Goal: Register for event/course

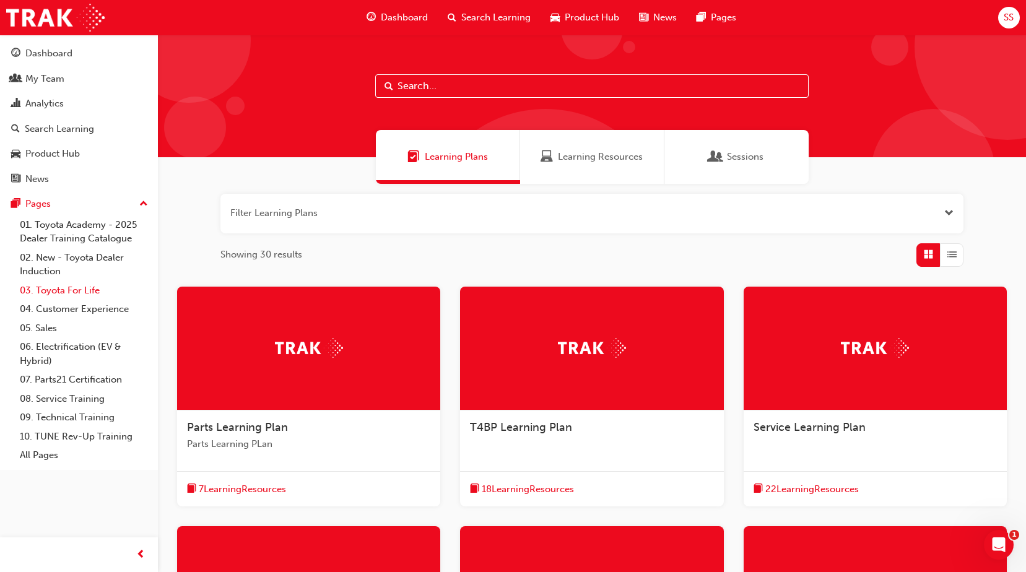
click at [79, 287] on link "03. Toyota For Life" at bounding box center [84, 290] width 138 height 19
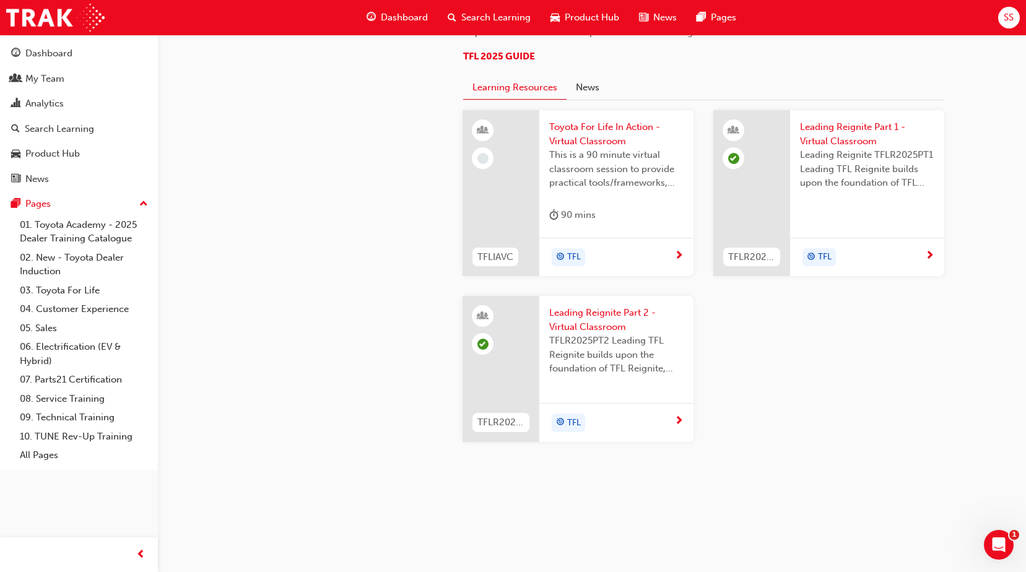
scroll to position [1053, 0]
click at [590, 190] on span "This is a 90 minute virtual classroom session to provide practical tools/framew…" at bounding box center [616, 169] width 134 height 42
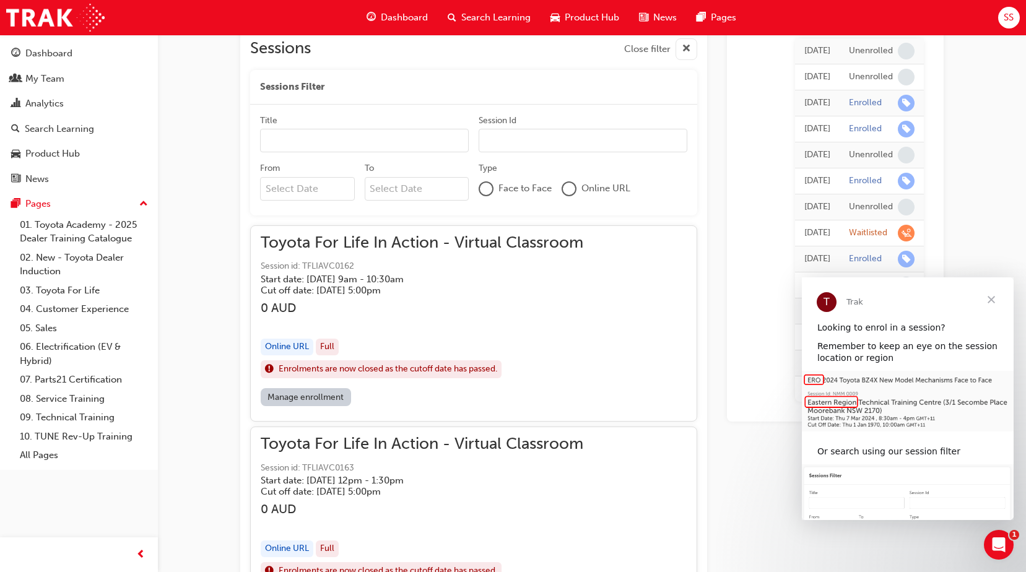
click at [305, 397] on link "Manage enrollment" at bounding box center [306, 397] width 90 height 18
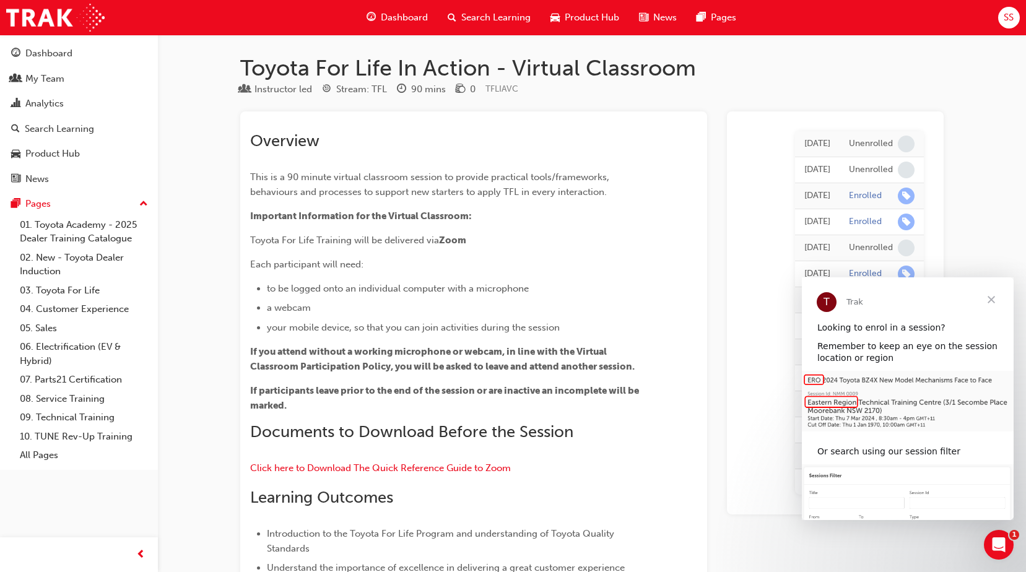
click at [392, 20] on span "Dashboard" at bounding box center [404, 18] width 47 height 14
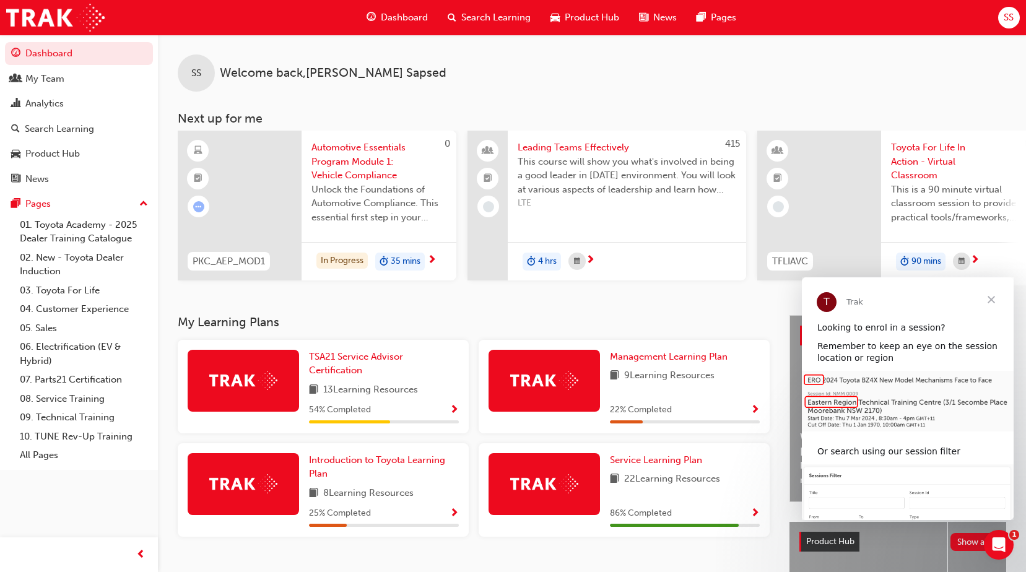
click at [567, 16] on span "Product Hub" at bounding box center [592, 18] width 54 height 14
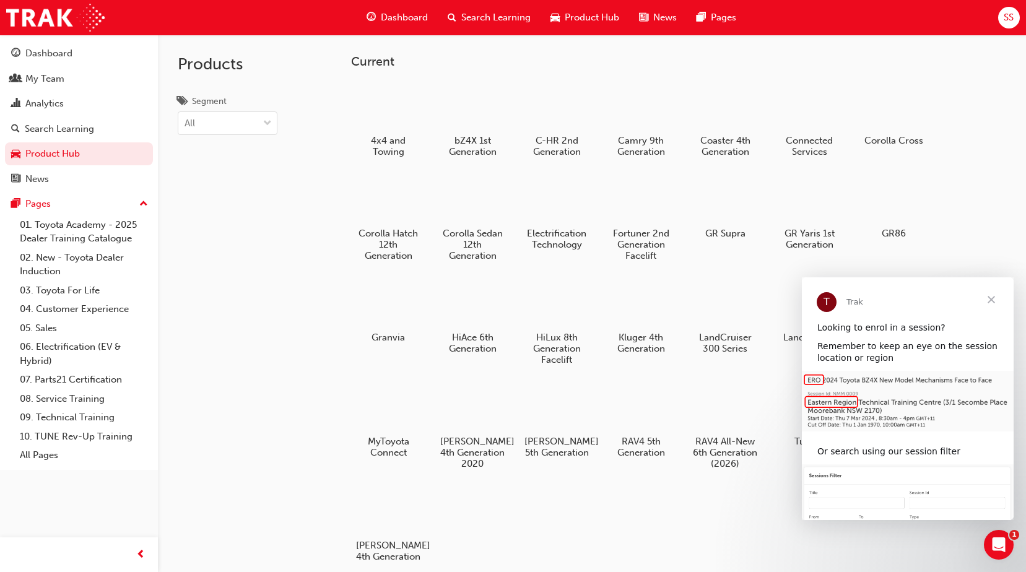
click at [468, 17] on span "Search Learning" at bounding box center [495, 18] width 69 height 14
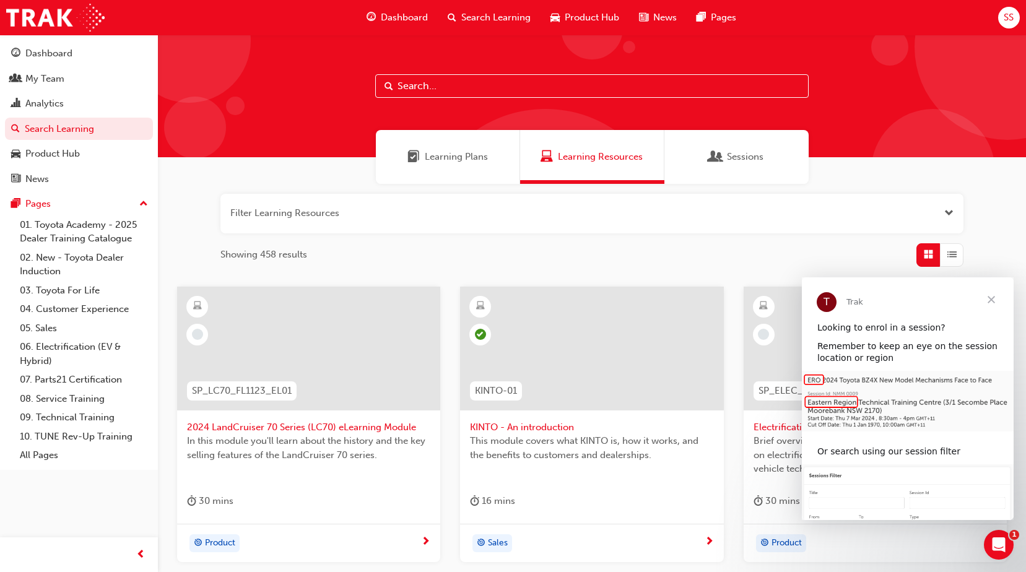
click at [414, 17] on span "Dashboard" at bounding box center [404, 18] width 47 height 14
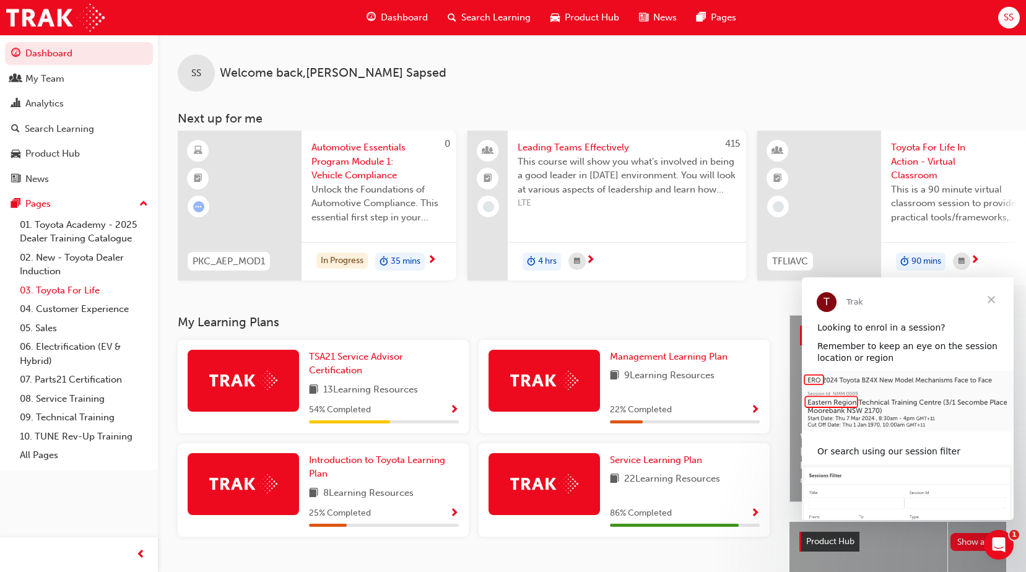
click at [83, 289] on link "03. Toyota For Life" at bounding box center [84, 290] width 138 height 19
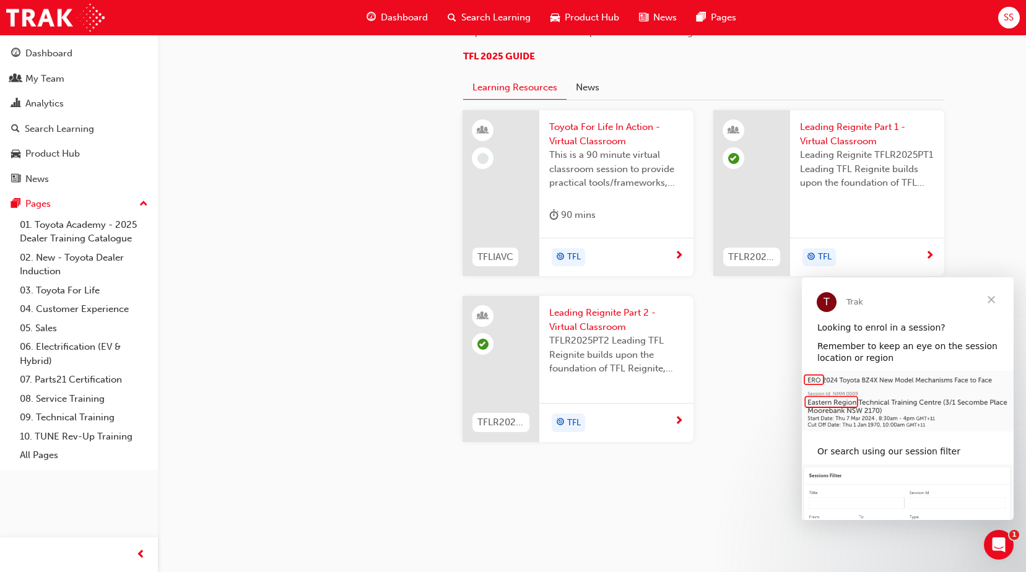
scroll to position [1238, 0]
click at [595, 148] on span "Toyota For Life In Action - Virtual Classroom" at bounding box center [616, 134] width 134 height 28
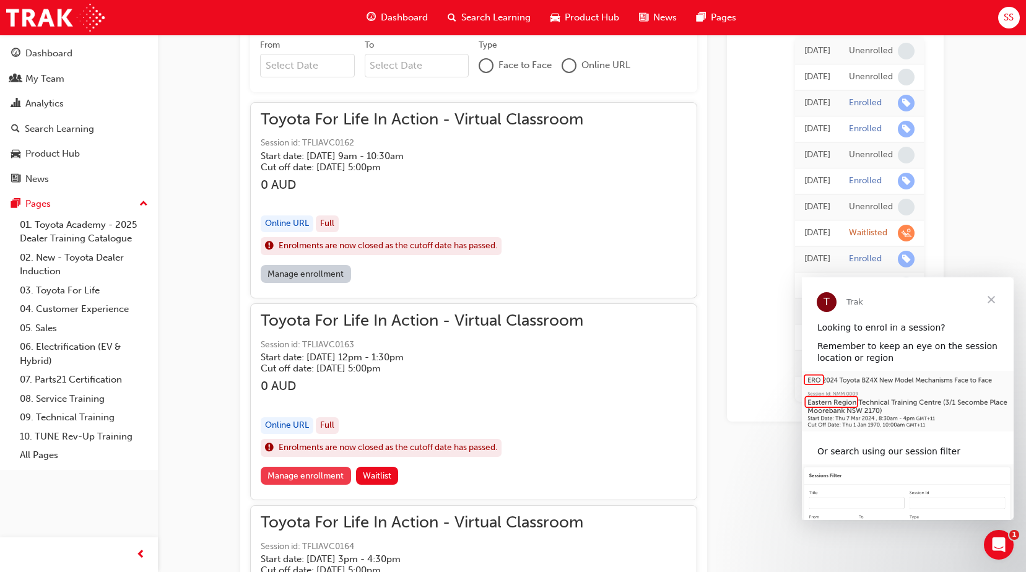
scroll to position [919, 0]
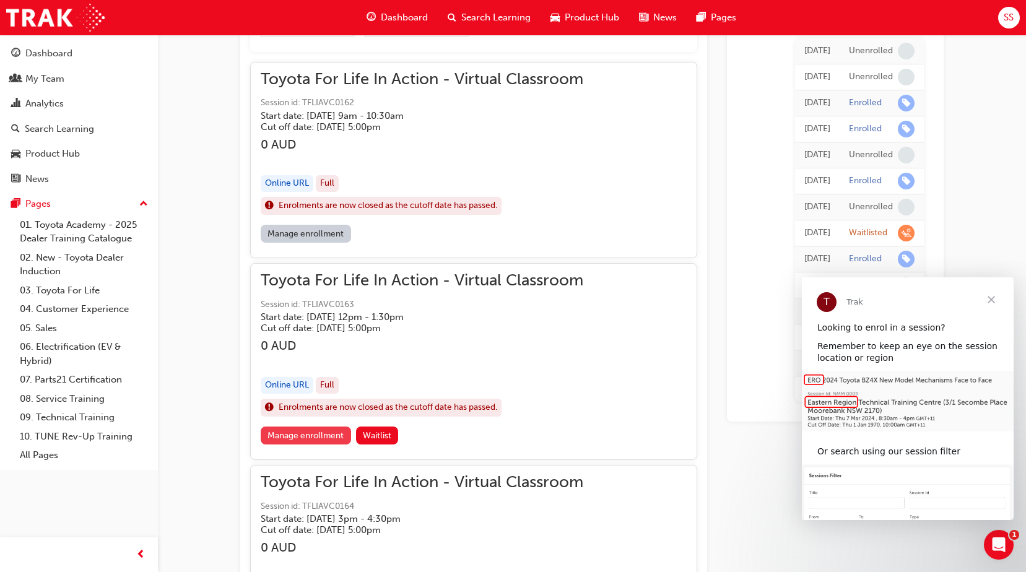
click at [313, 439] on link "Manage enrollment" at bounding box center [306, 436] width 90 height 18
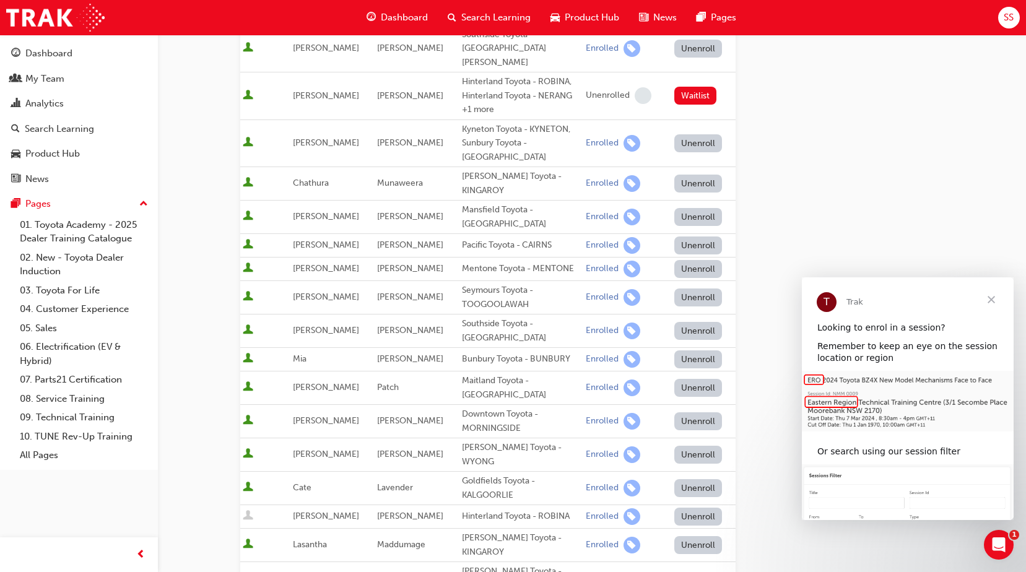
scroll to position [315, 0]
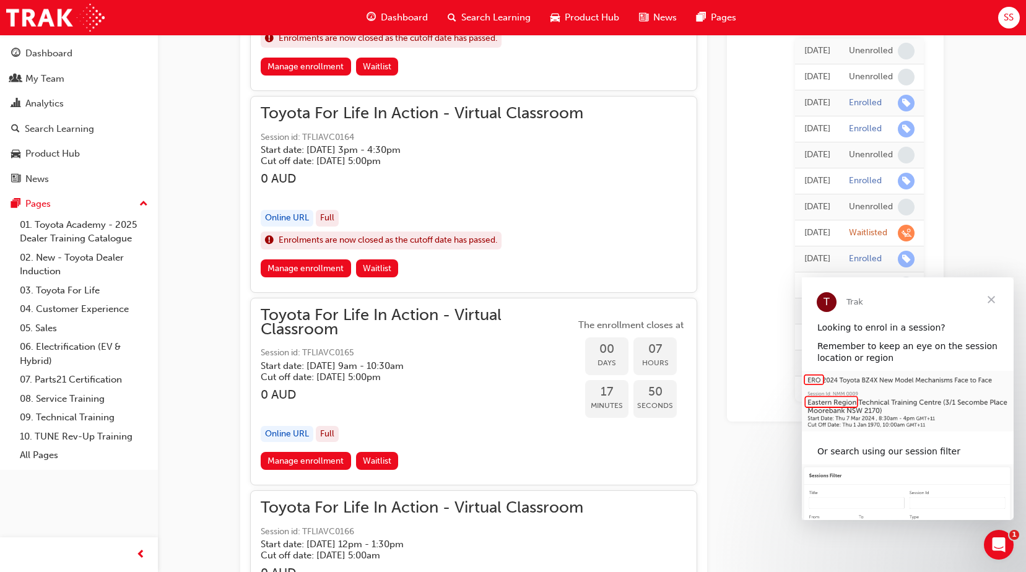
scroll to position [1291, 0]
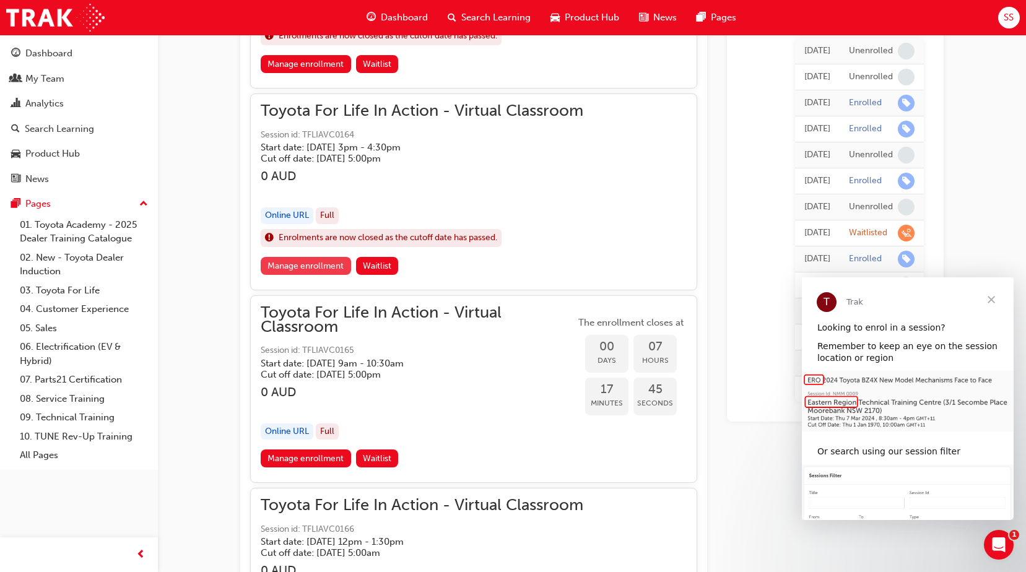
click at [321, 268] on link "Manage enrollment" at bounding box center [306, 266] width 90 height 18
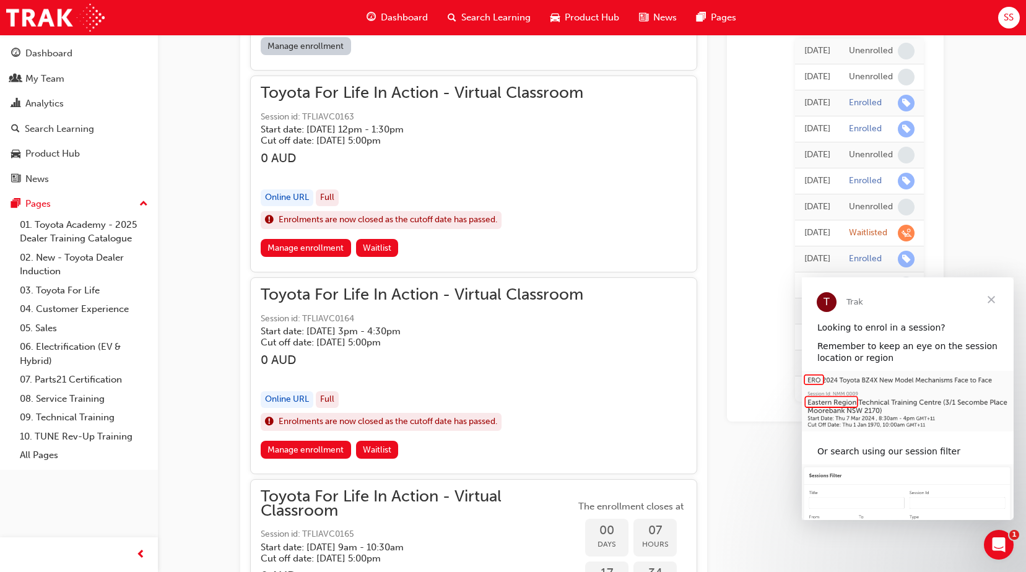
scroll to position [1105, 0]
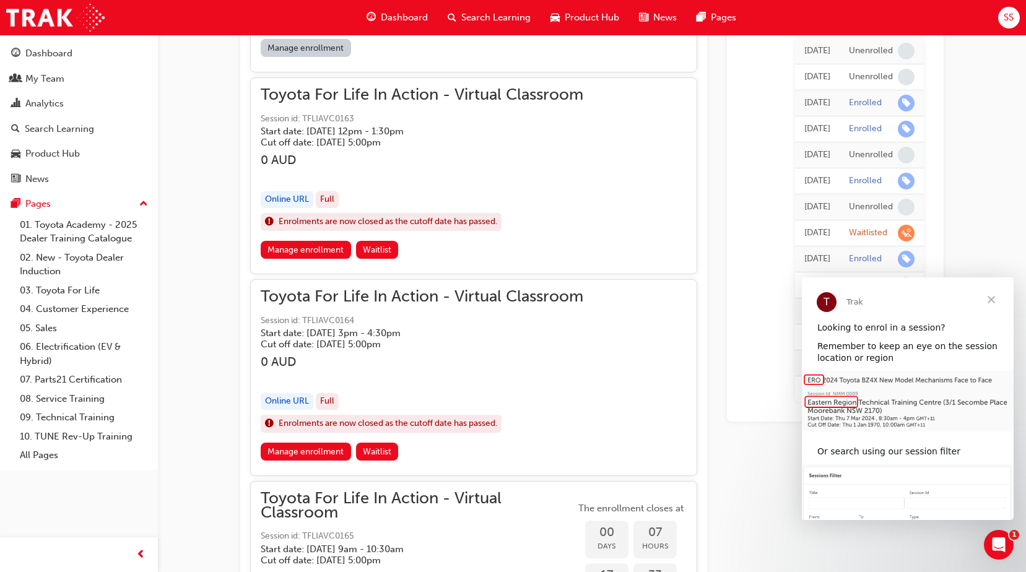
click at [995, 300] on span "Close" at bounding box center [991, 299] width 45 height 45
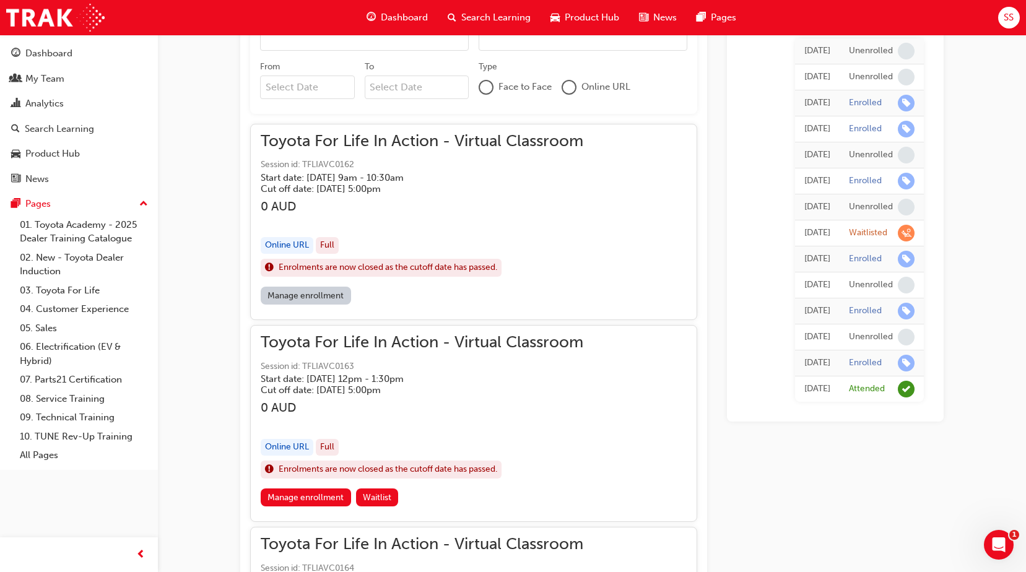
scroll to position [796, 0]
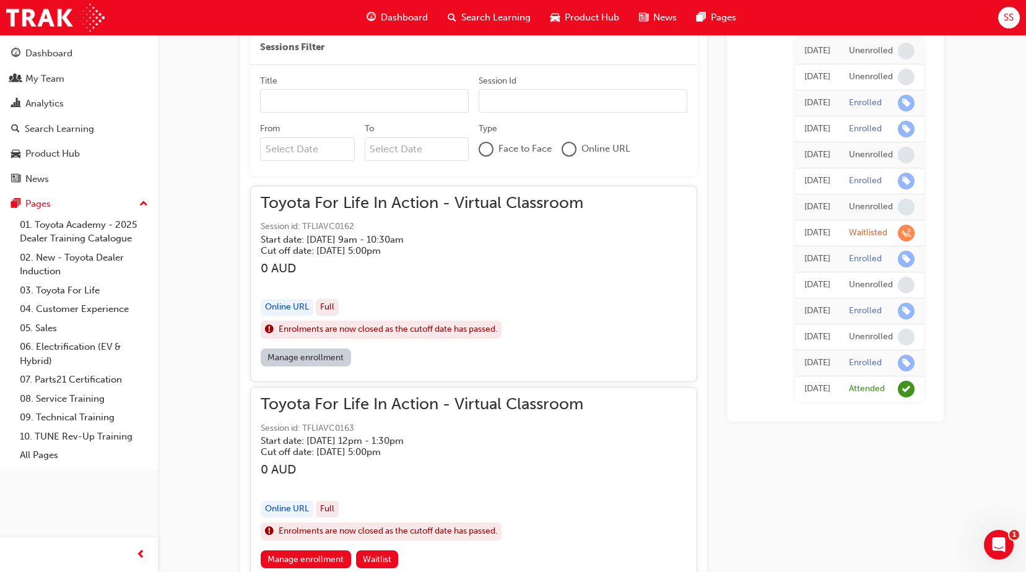
click at [306, 355] on link "Manage enrollment" at bounding box center [306, 358] width 90 height 18
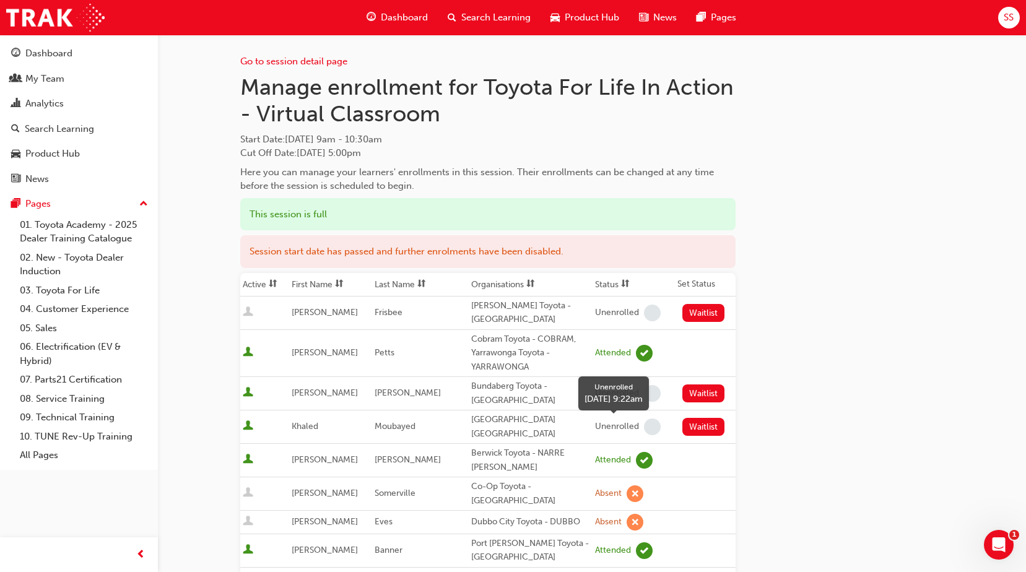
click at [650, 431] on span "learningRecordVerb_NONE-icon" at bounding box center [652, 427] width 17 height 17
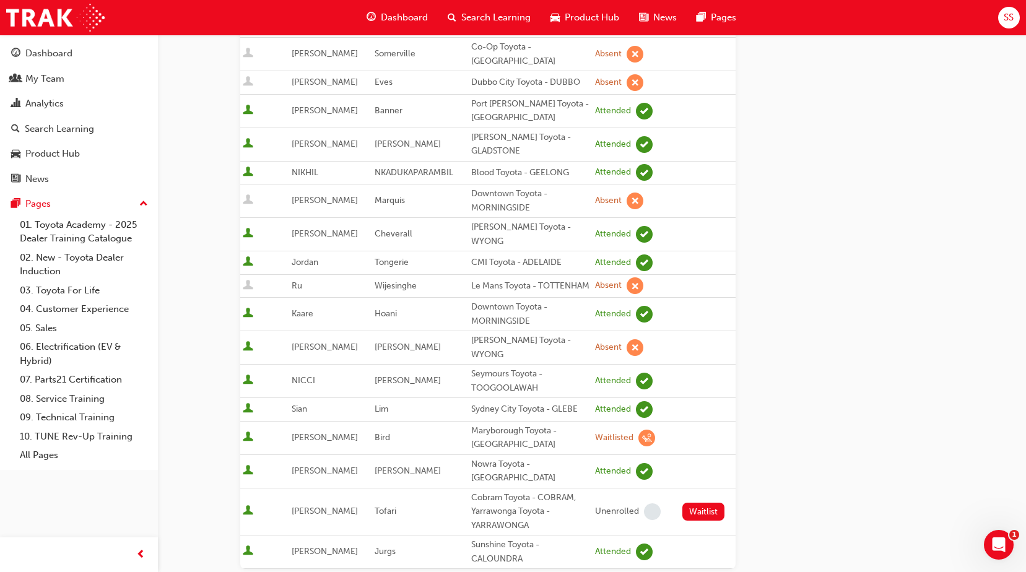
scroll to position [557, 0]
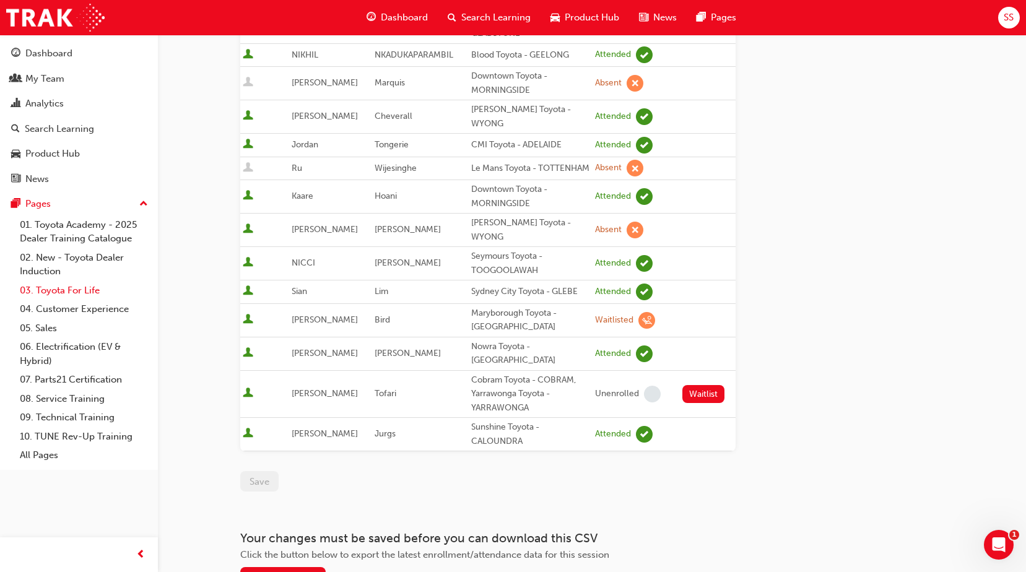
click at [79, 289] on link "03. Toyota For Life" at bounding box center [84, 290] width 138 height 19
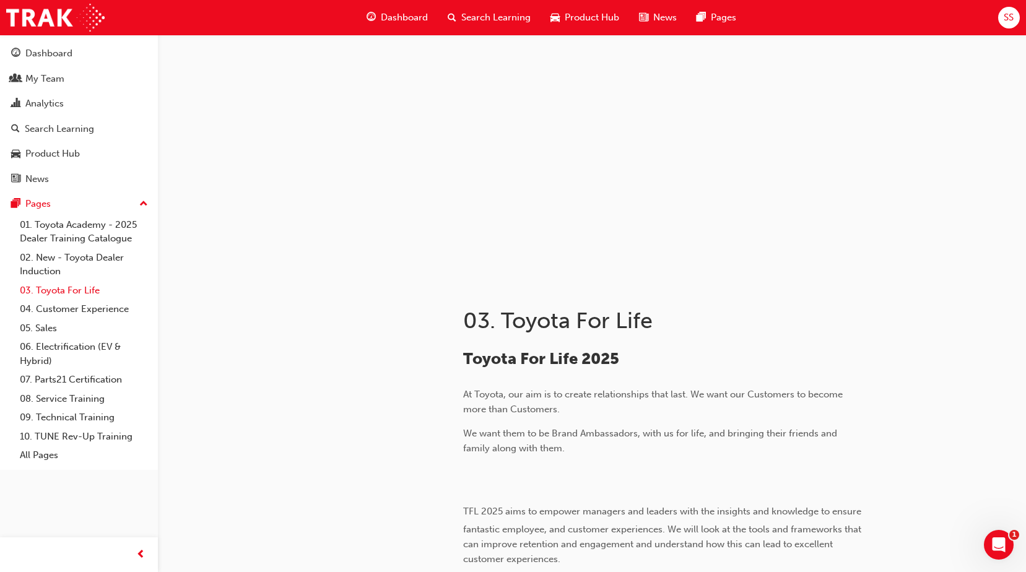
click at [76, 290] on link "03. Toyota For Life" at bounding box center [84, 290] width 138 height 19
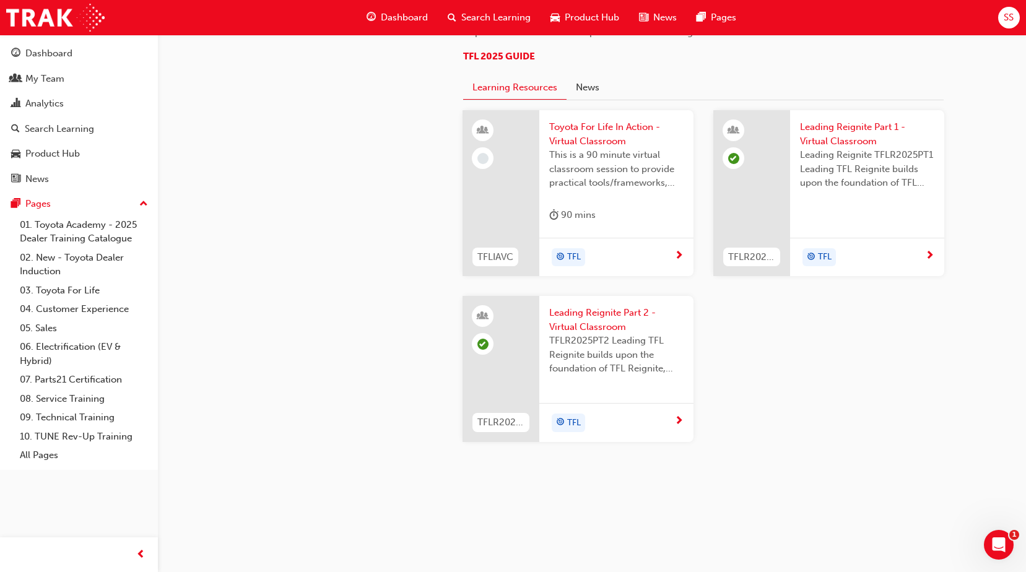
scroll to position [1238, 0]
click at [595, 190] on span "This is a 90 minute virtual classroom session to provide practical tools/framew…" at bounding box center [616, 169] width 134 height 42
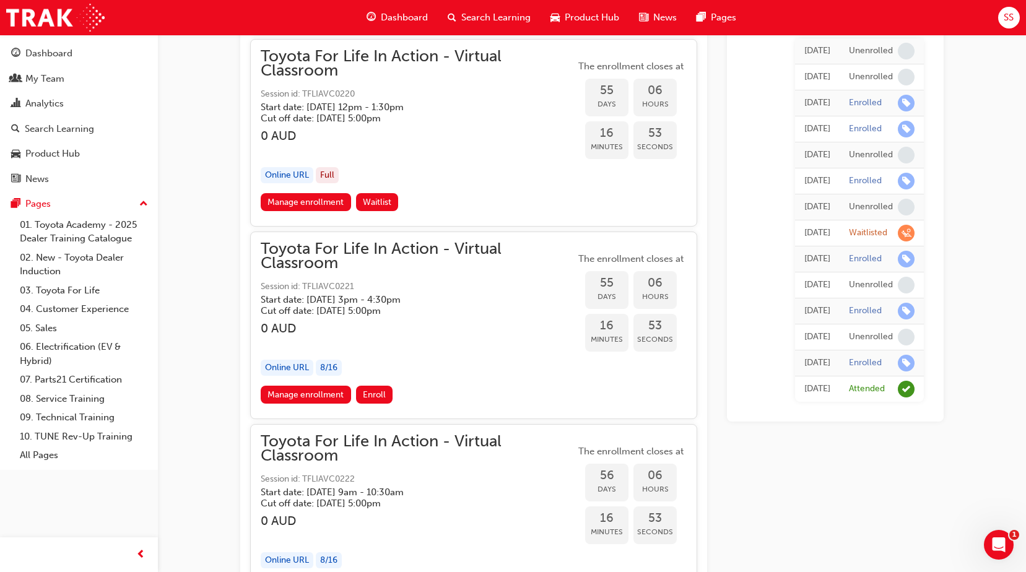
scroll to position [14485, 0]
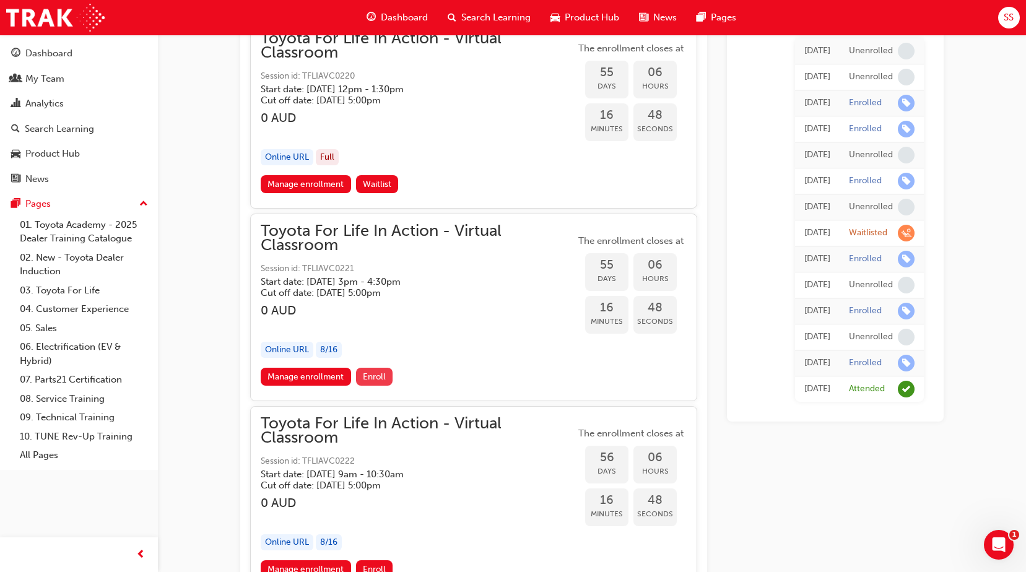
click at [368, 376] on span "Enroll" at bounding box center [374, 376] width 23 height 11
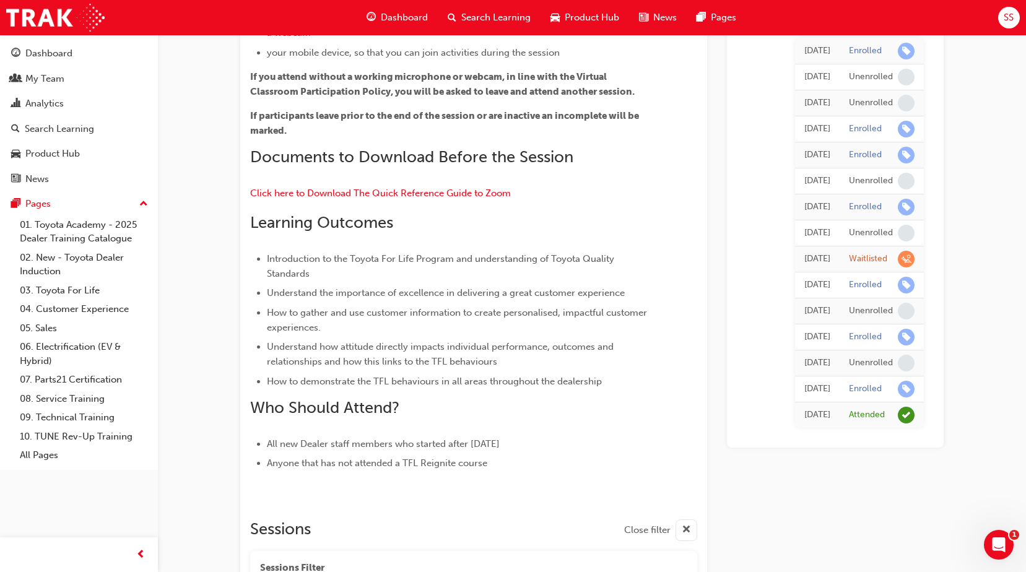
scroll to position [508, 0]
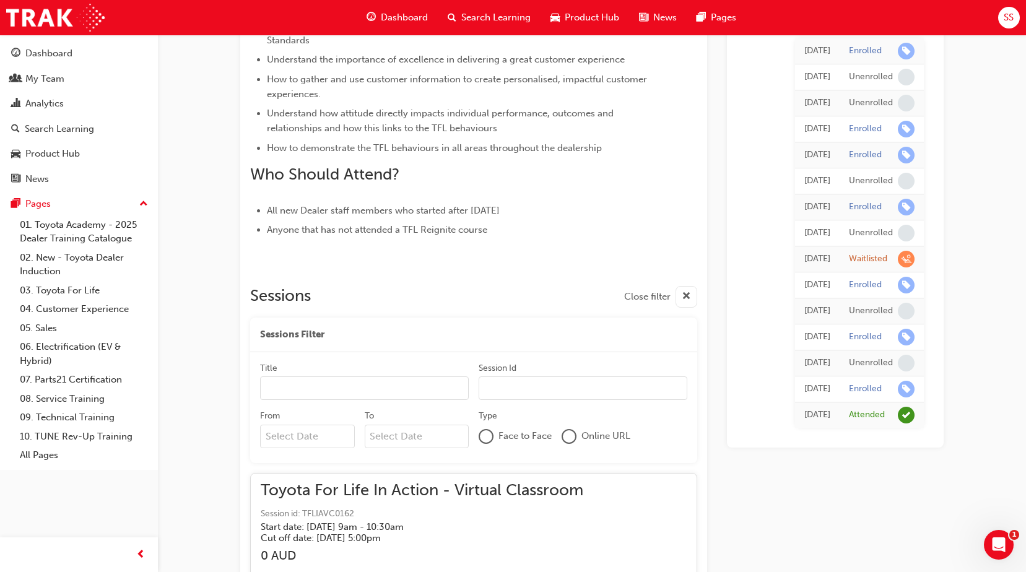
click at [272, 389] on input "Title" at bounding box center [364, 388] width 209 height 24
type input "h"
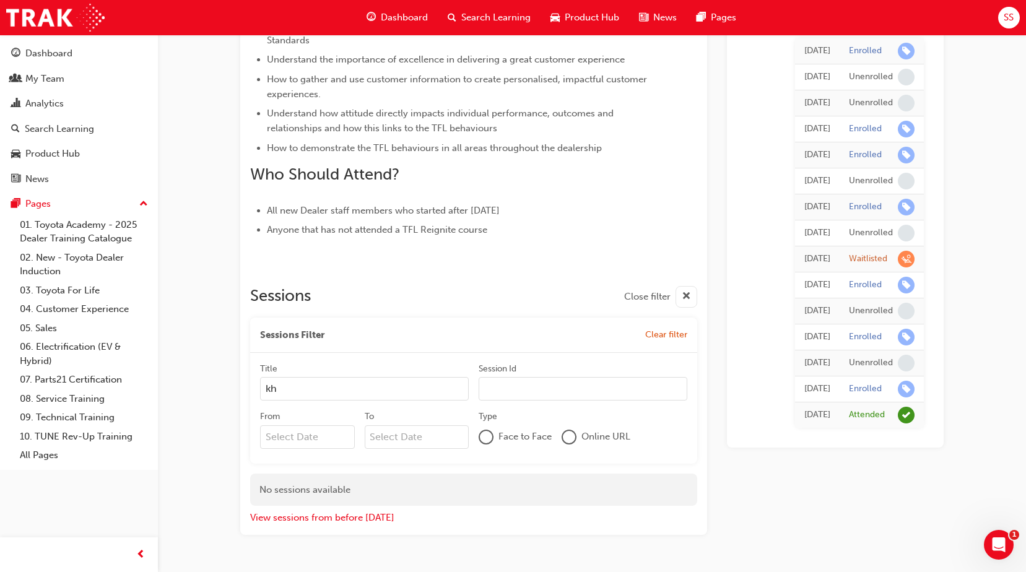
type input "k"
type input "moubayed"
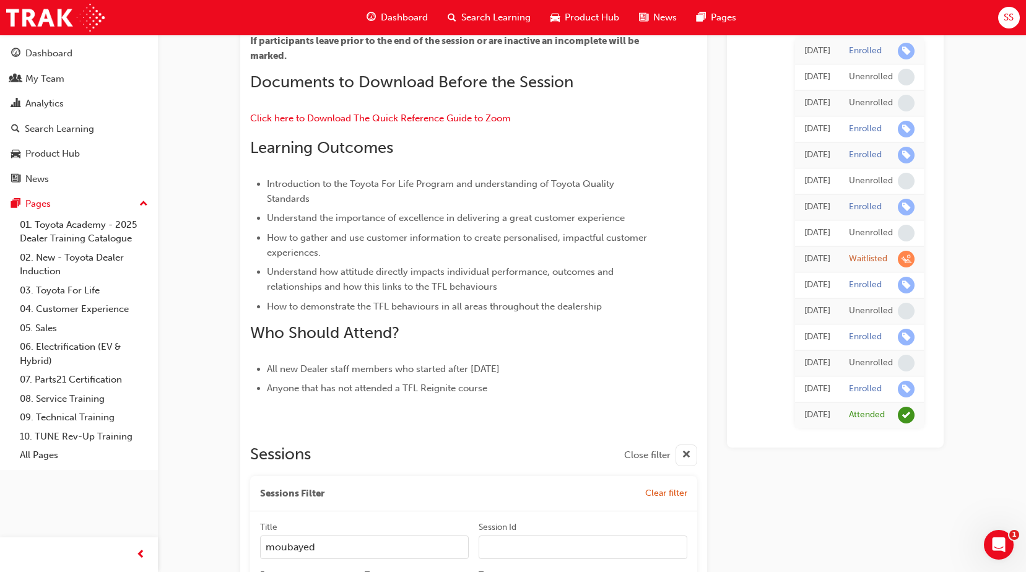
scroll to position [371, 0]
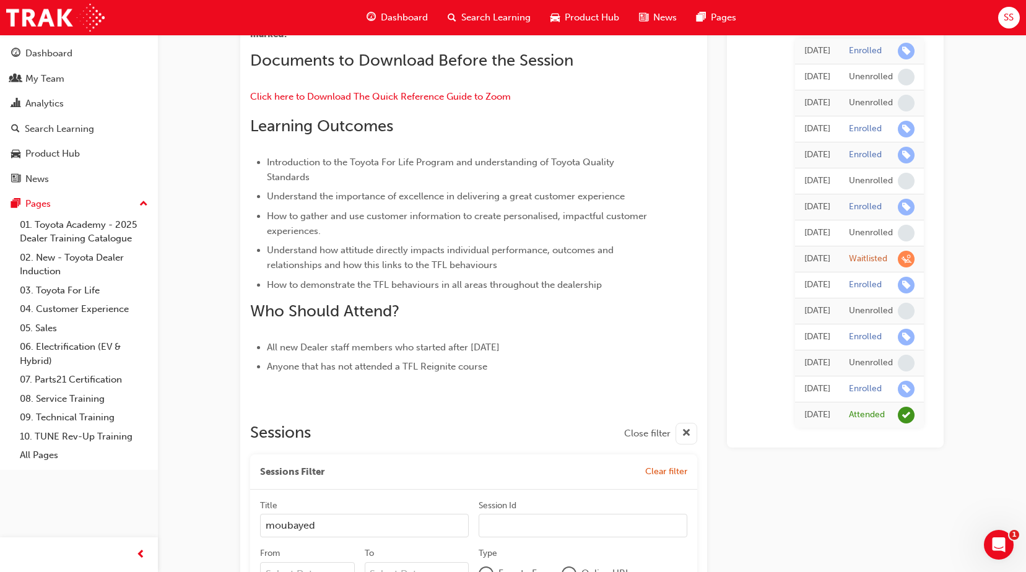
drag, startPoint x: 334, startPoint y: 524, endPoint x: 235, endPoint y: 526, distance: 98.5
click at [235, 526] on div "Toyota For Life In Action - Virtual Classroom Instructor led Stream: TFL 90 min…" at bounding box center [591, 197] width 743 height 1028
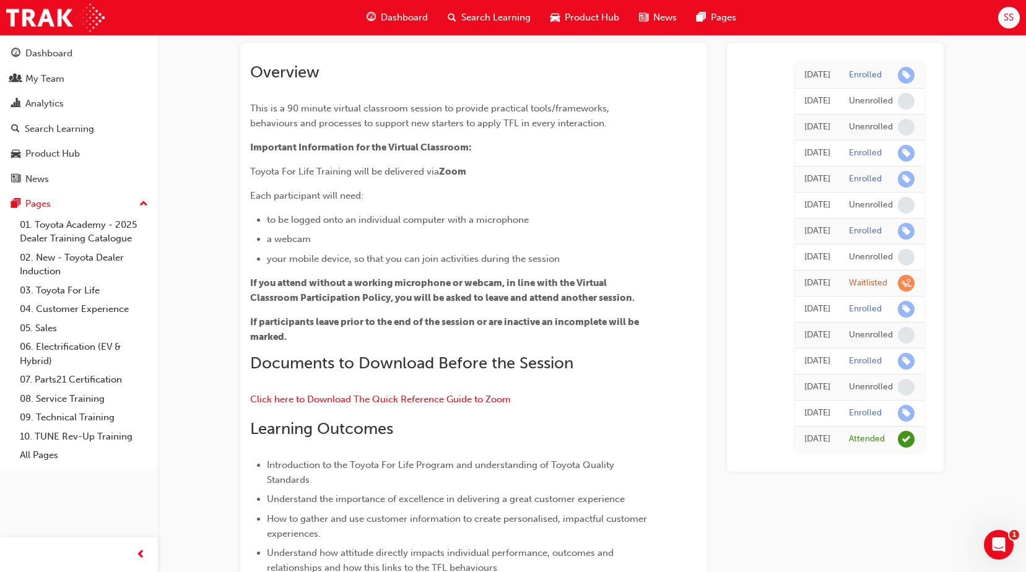
scroll to position [0, 0]
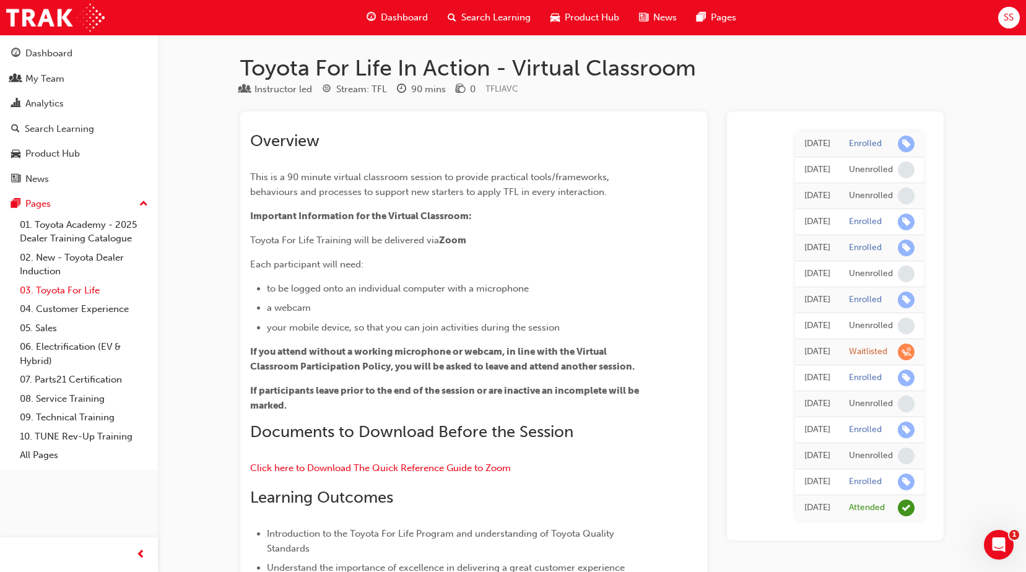
click at [72, 289] on link "03. Toyota For Life" at bounding box center [84, 290] width 138 height 19
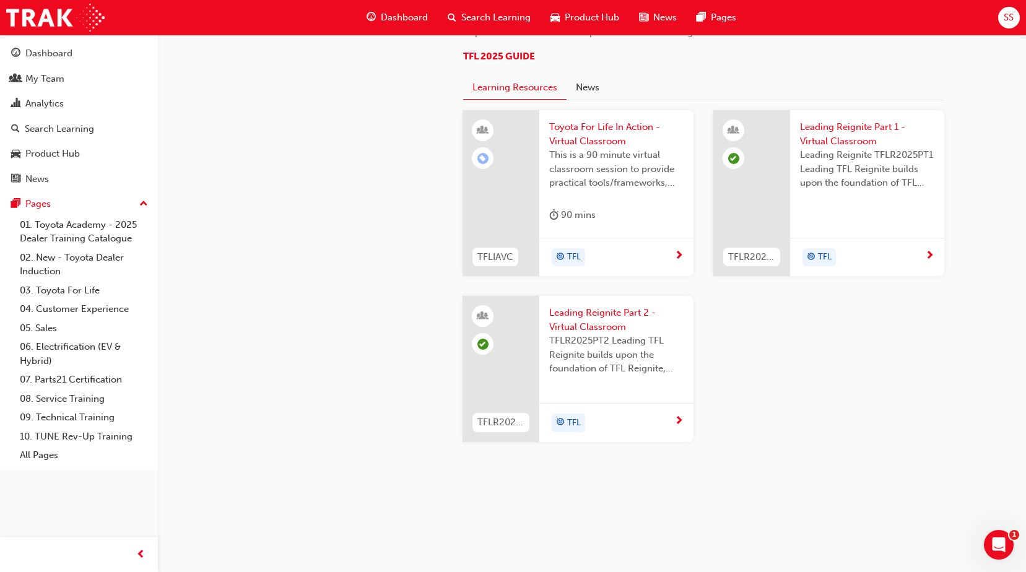
scroll to position [1053, 0]
click at [596, 148] on span "Toyota For Life In Action - Virtual Classroom" at bounding box center [616, 134] width 134 height 28
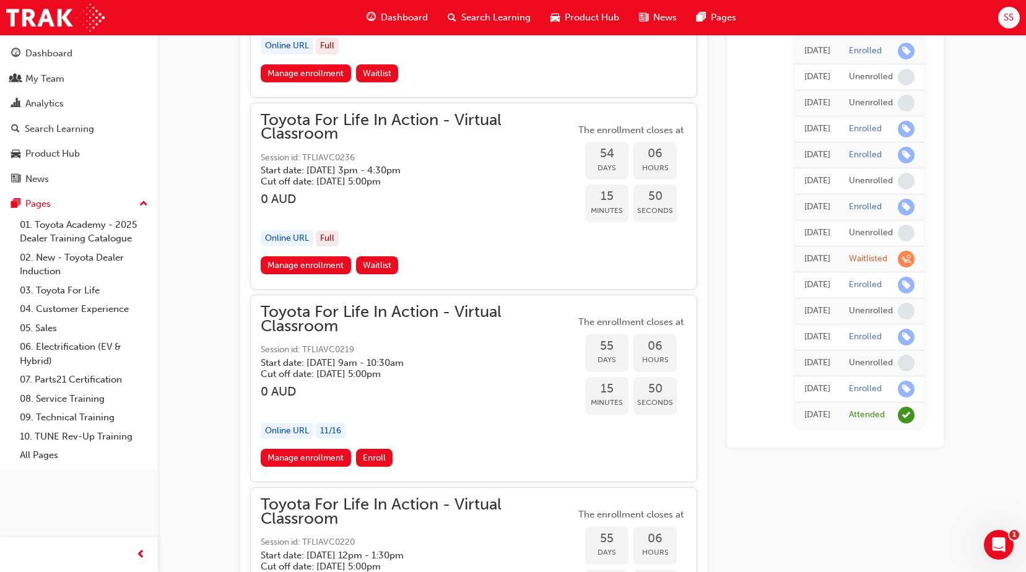
scroll to position [14109, 0]
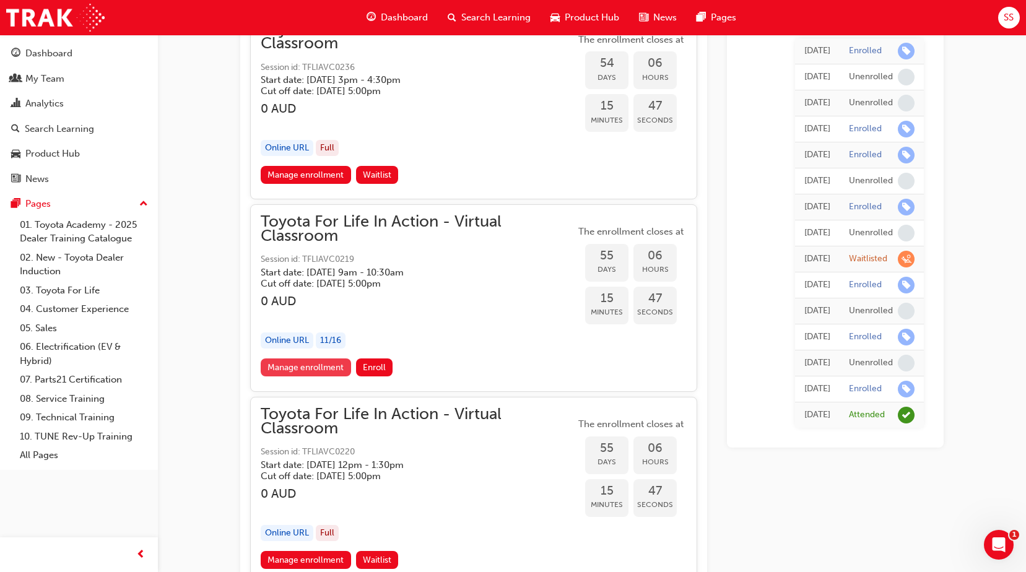
click at [330, 367] on link "Manage enrollment" at bounding box center [306, 367] width 90 height 18
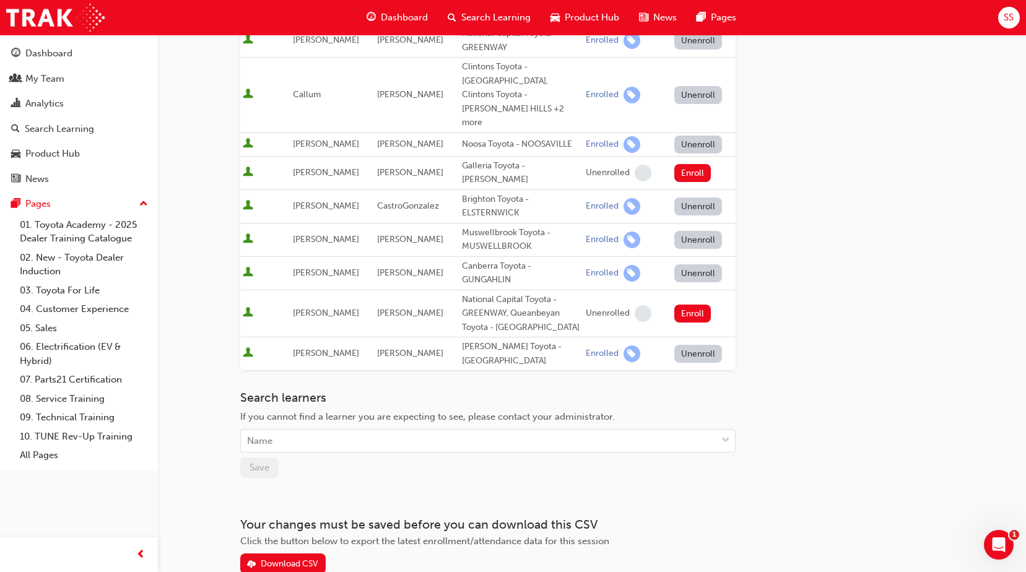
scroll to position [433, 0]
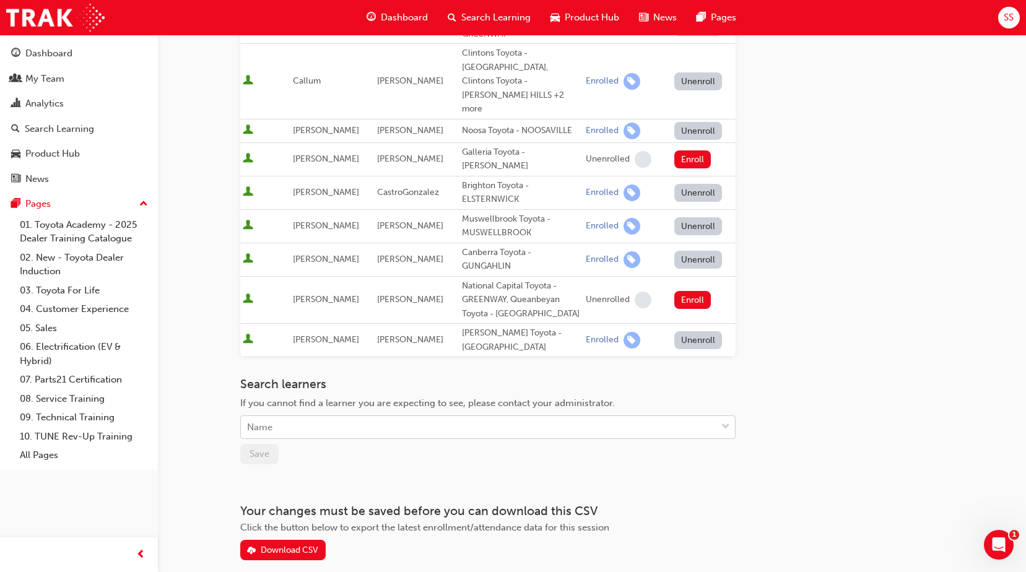
click at [302, 417] on div "Name" at bounding box center [478, 428] width 475 height 22
paste input "moubayed"
type input "moubayed"
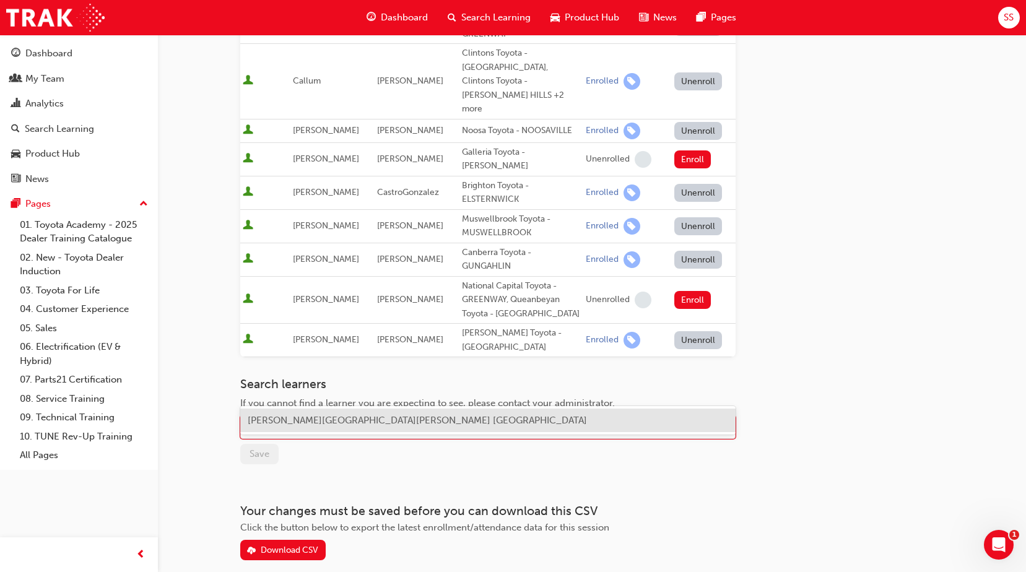
click at [289, 426] on div "Khaled Moubayed - Castle Hill Toyota - CASTLE HILL" at bounding box center [487, 421] width 495 height 24
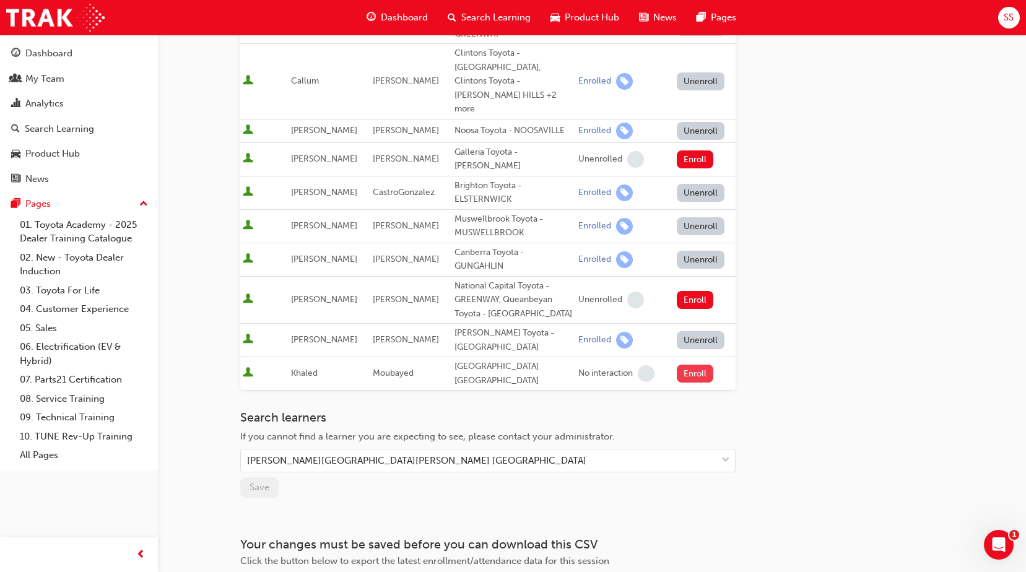
click at [691, 365] on button "Enroll" at bounding box center [695, 374] width 37 height 18
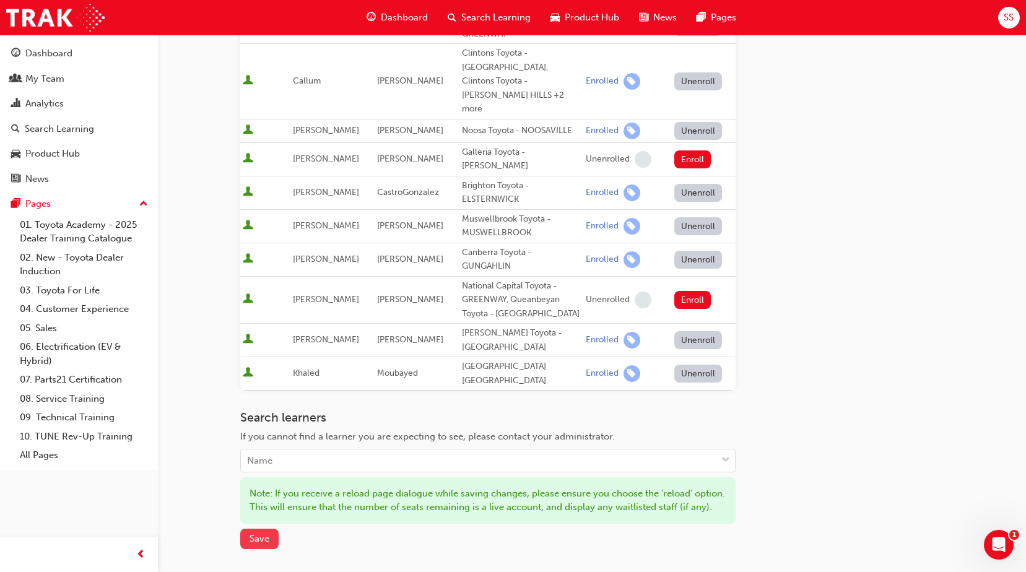
click at [253, 533] on span "Save" at bounding box center [260, 538] width 20 height 11
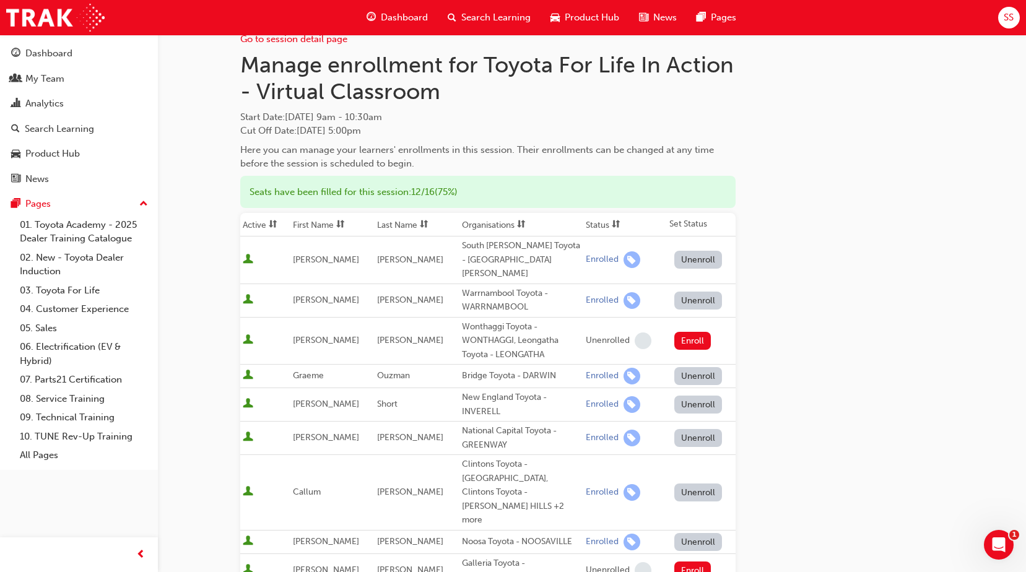
scroll to position [0, 0]
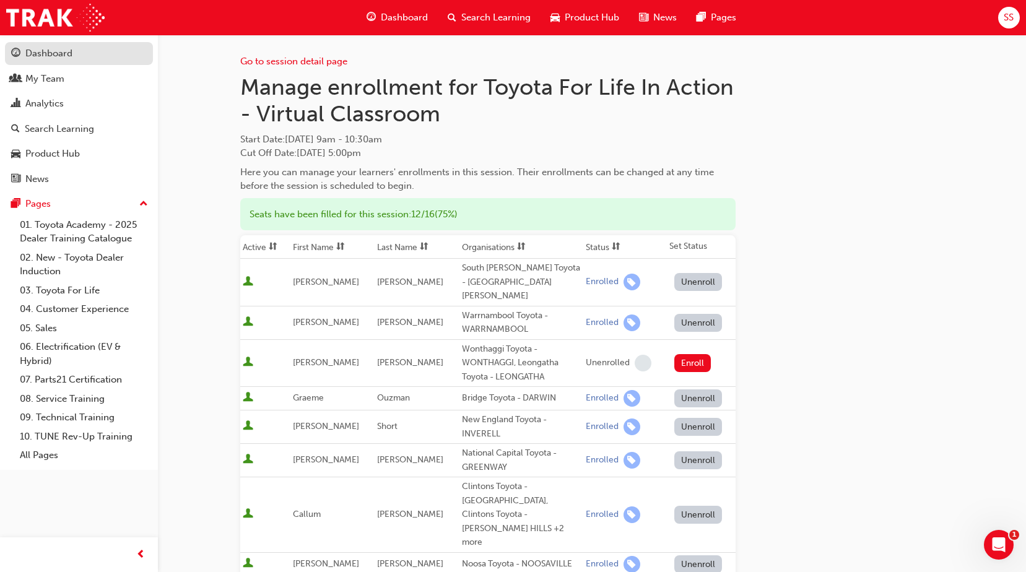
drag, startPoint x: 41, startPoint y: 51, endPoint x: 48, endPoint y: 51, distance: 6.8
click at [41, 51] on div "Dashboard" at bounding box center [48, 53] width 47 height 14
